Goal: Transaction & Acquisition: Obtain resource

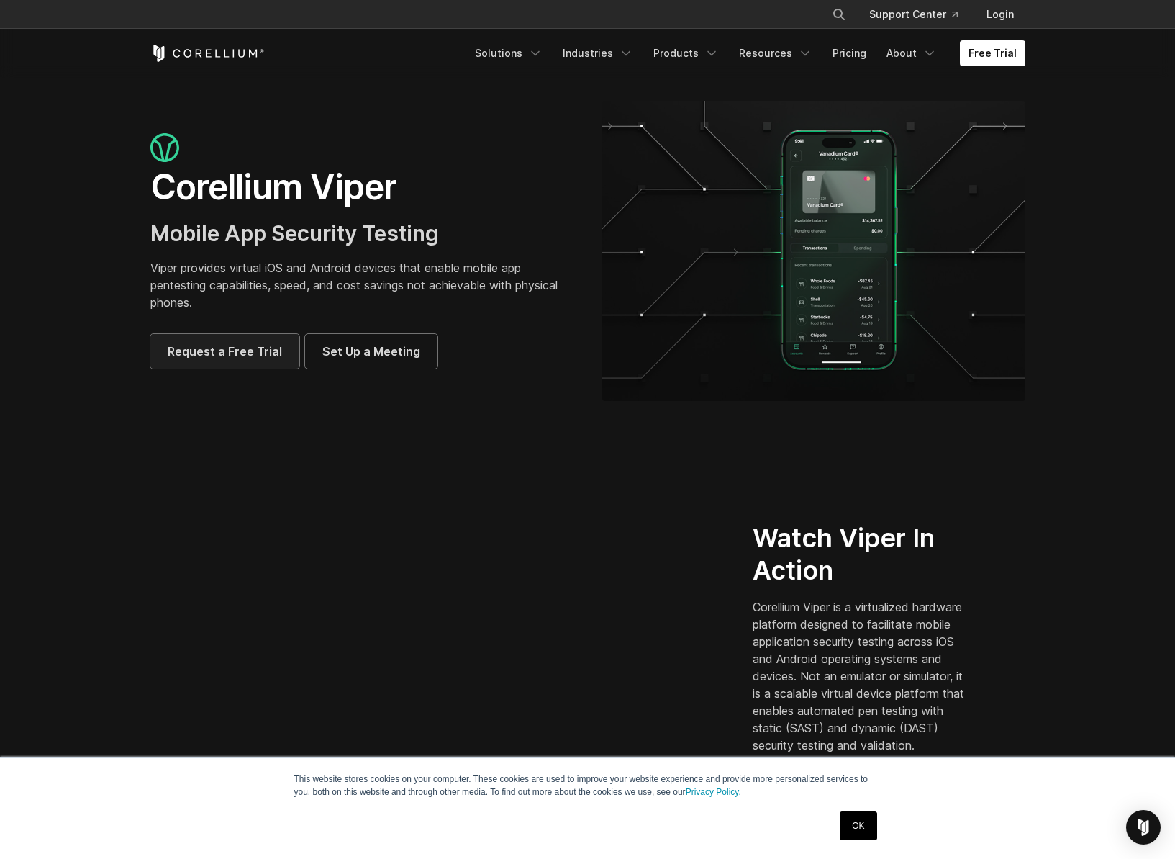
click at [237, 353] on span "Request a Free Trial" at bounding box center [225, 351] width 114 height 17
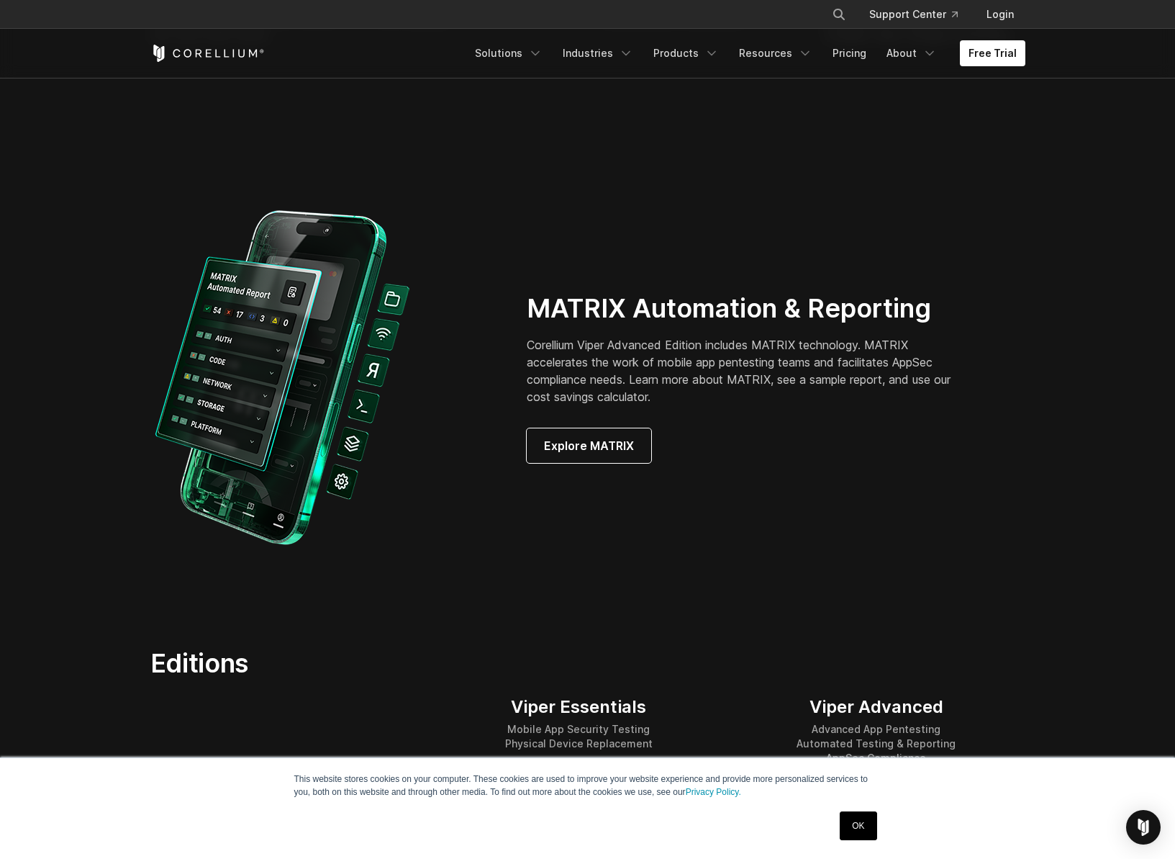
scroll to position [1296, 0]
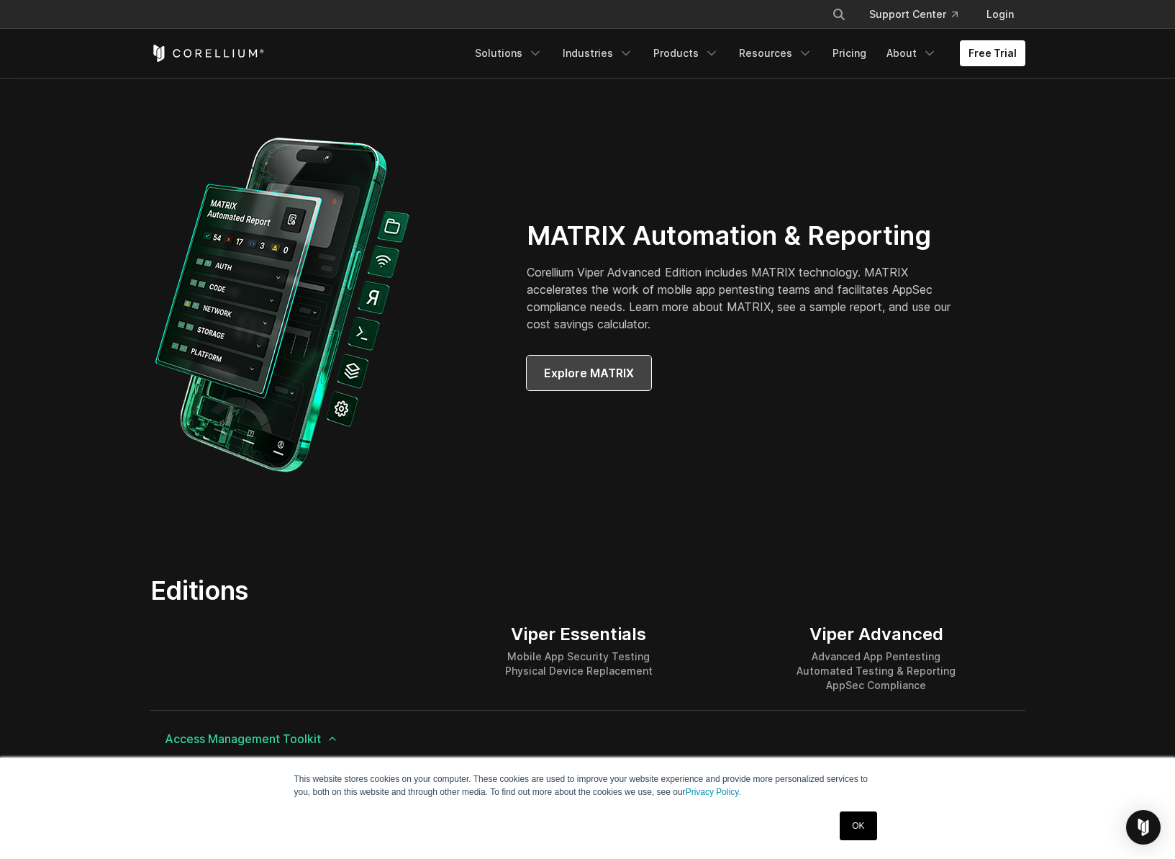
click at [588, 374] on span "Explore MATRIX" at bounding box center [589, 372] width 90 height 17
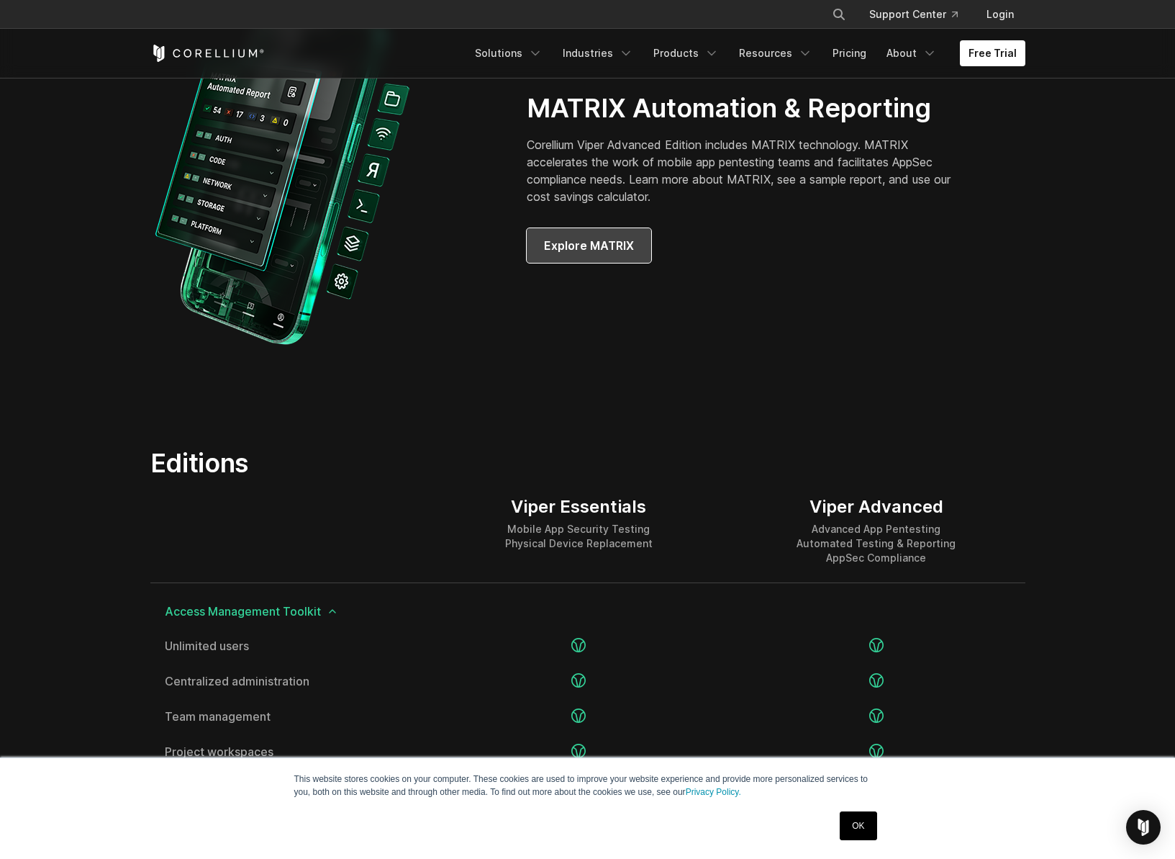
scroll to position [1655, 0]
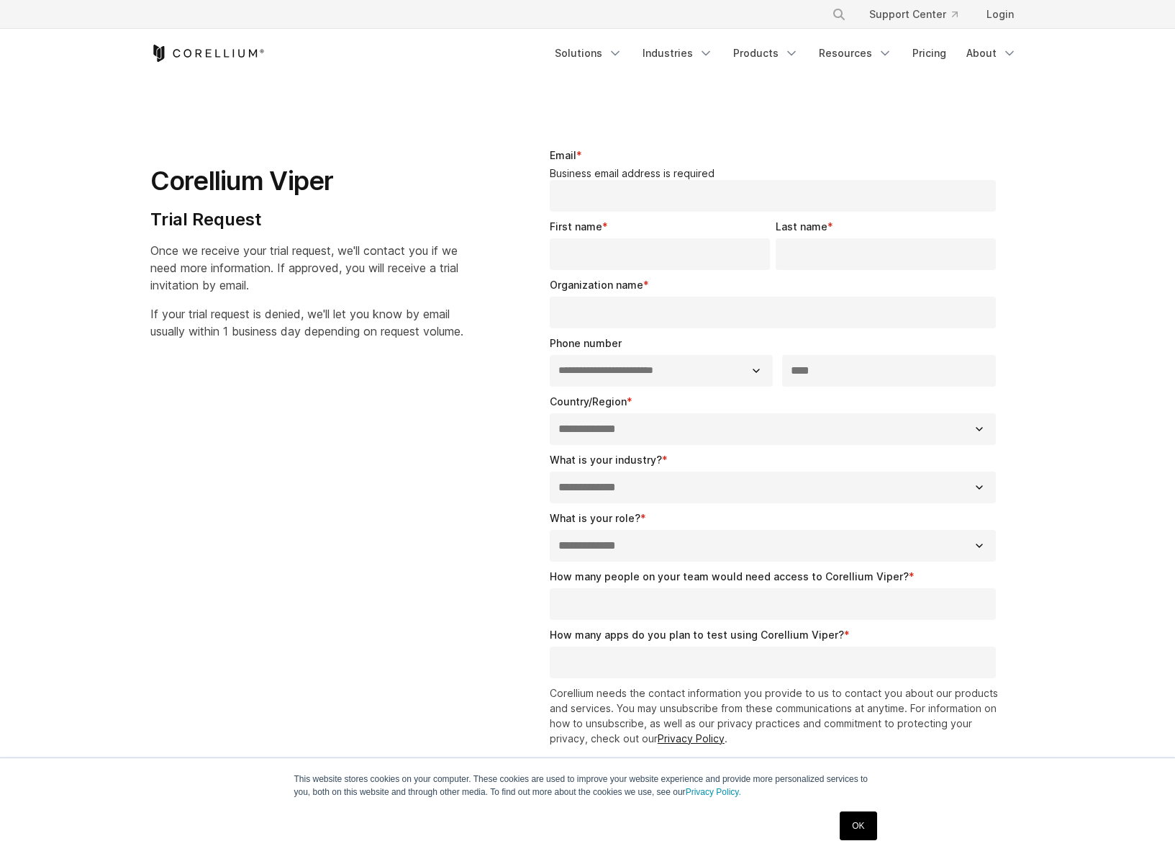
select select "**"
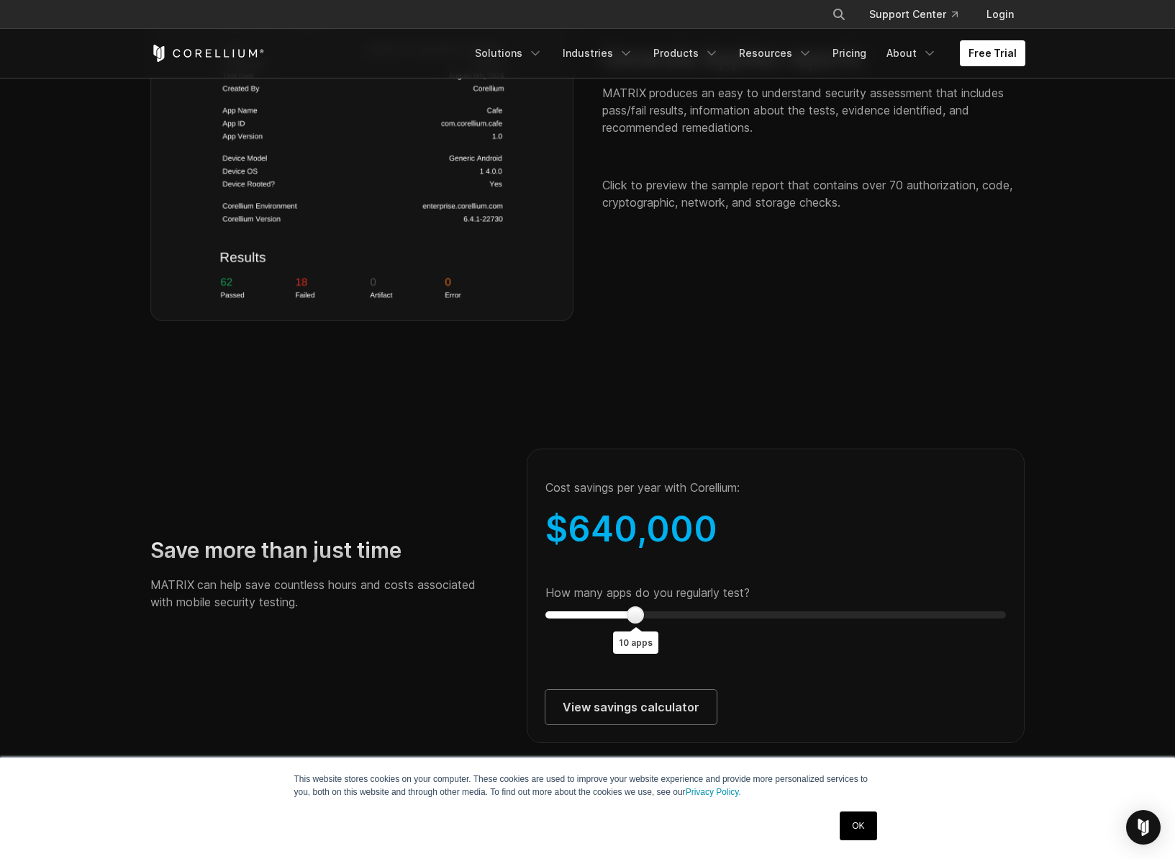
scroll to position [2375, 0]
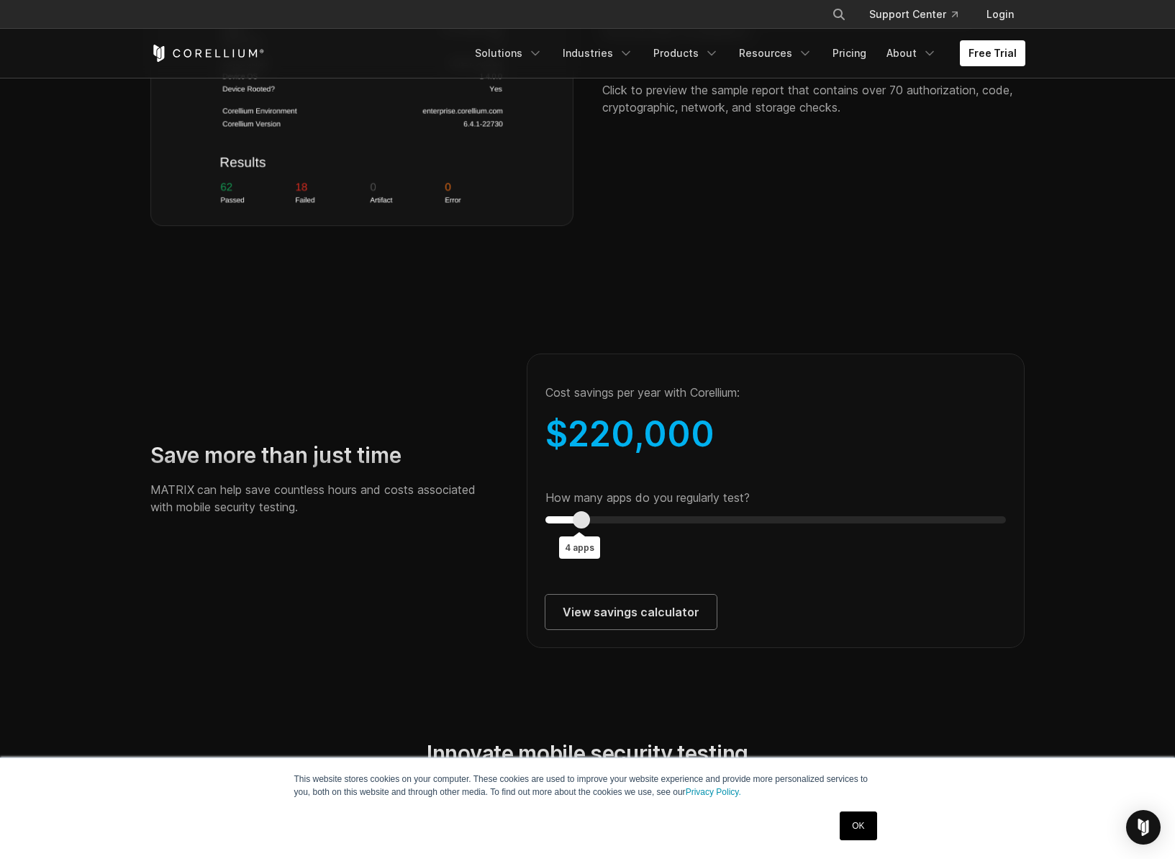
type input "*"
click at [586, 528] on div at bounding box center [581, 519] width 17 height 17
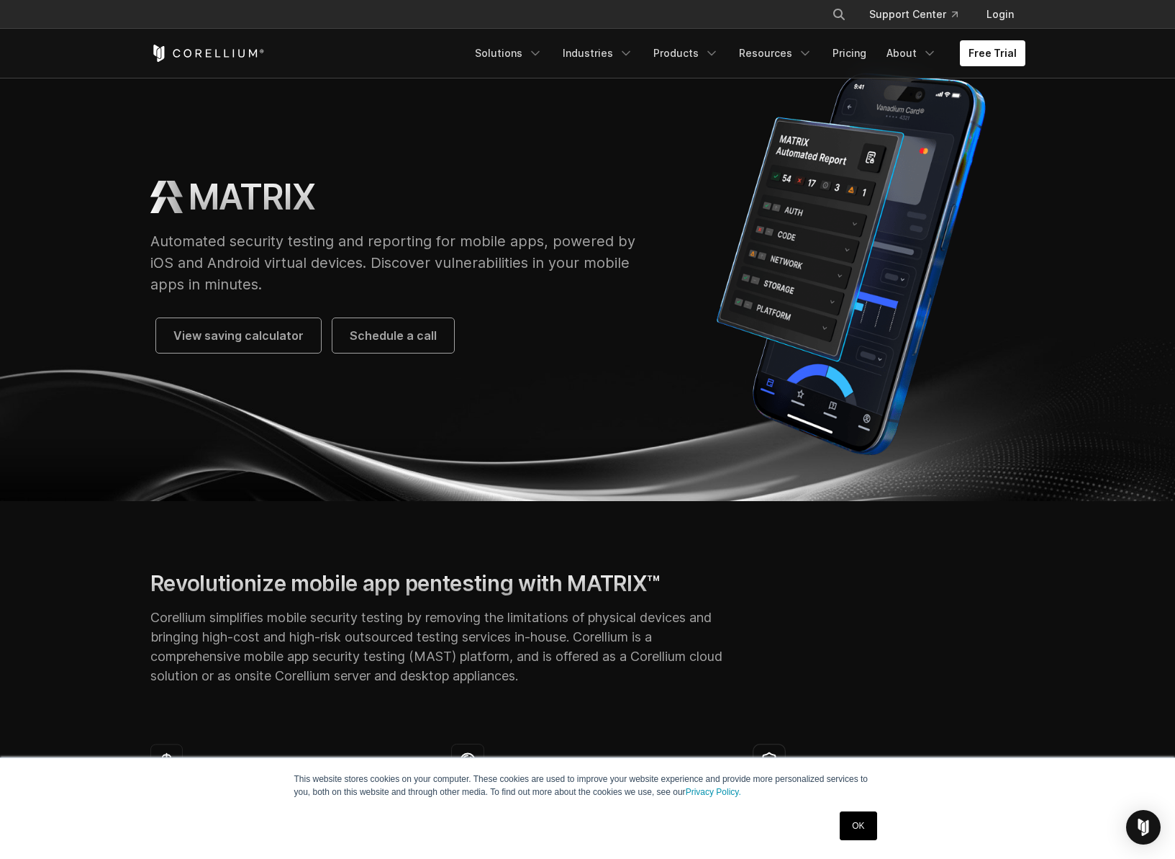
scroll to position [0, 0]
